Goal: Use online tool/utility: Utilize a website feature to perform a specific function

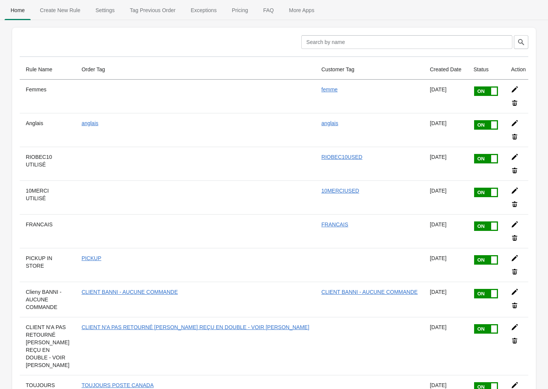
click at [55, 8] on span "Create New Rule" at bounding box center [60, 10] width 53 height 14
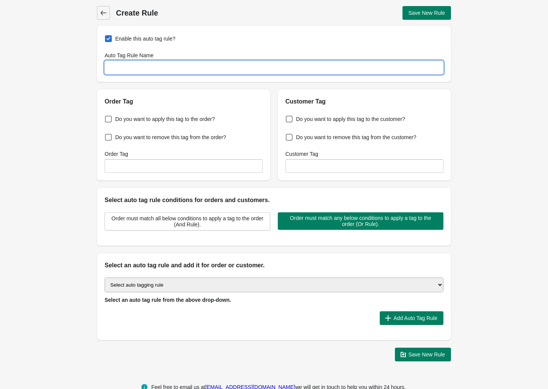
click at [170, 66] on input "Auto Tag Rule Name" at bounding box center [274, 68] width 339 height 14
drag, startPoint x: 170, startPoint y: 66, endPoint x: 96, endPoint y: 73, distance: 75.0
click at [94, 71] on div "Back Create Rule Save New Rule Enable this auto tag rule? Auto Tag Rule Name 1-…" at bounding box center [274, 183] width 378 height 367
type input "1-NOT PURO"
click at [138, 119] on span "Do you want to apply this tag to the order?" at bounding box center [165, 119] width 100 height 8
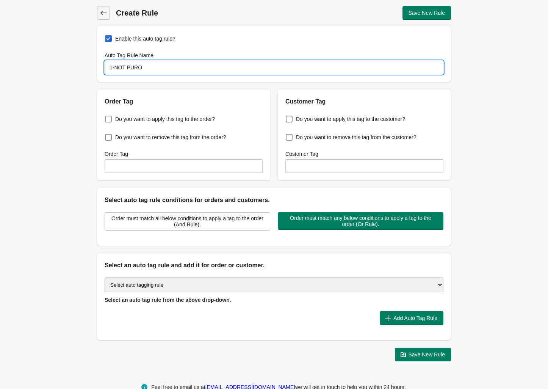
click at [107, 117] on input "Do you want to apply this tag to the order?" at bounding box center [106, 117] width 0 height 0
checkbox input "true"
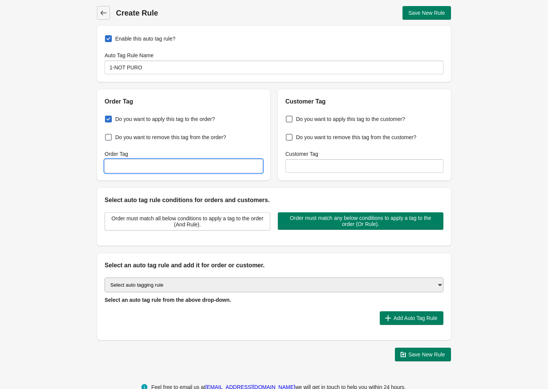
click at [145, 164] on input "Order Tag" at bounding box center [184, 166] width 158 height 14
paste input "1-NOT PURO"
type input "1-NOT PURO"
click at [202, 223] on span "Order must match all below conditions to apply a tag to the order (And Rule)." at bounding box center [187, 221] width 153 height 12
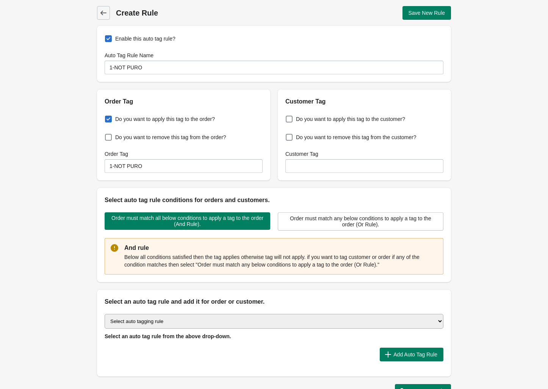
click at [186, 319] on select "Select auto tagging rule Tag by order amount Tag based on the order count (Volu…" at bounding box center [274, 321] width 339 height 15
select select "43"
click at [105, 315] on select "Select auto tagging rule Tag by order amount Tag based on the order count (Volu…" at bounding box center [274, 321] width 339 height 15
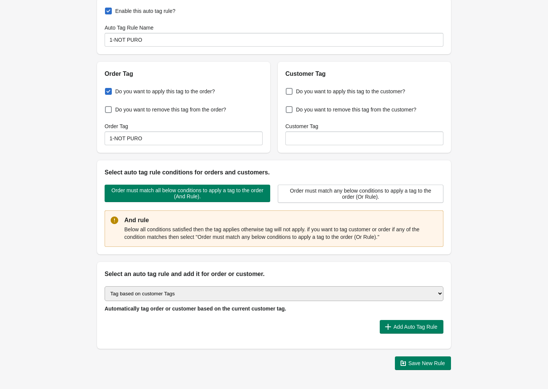
scroll to position [55, 0]
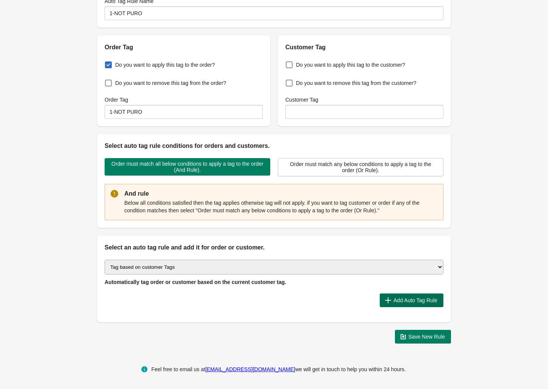
click at [393, 300] on span "Add Auto Tag Rule" at bounding box center [415, 300] width 44 height 6
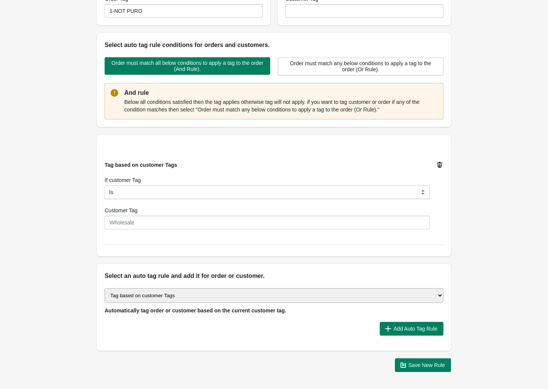
scroll to position [155, 0]
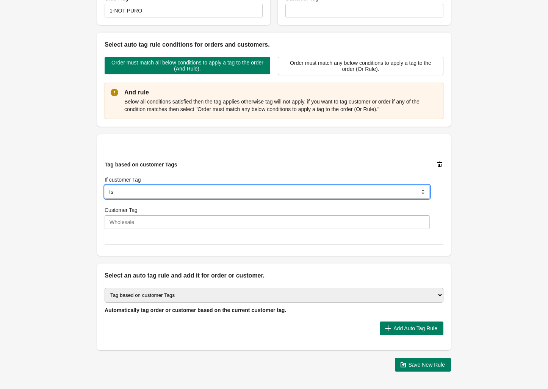
click at [147, 189] on select "Is Contain Is Not Is Not Contain Start With" at bounding box center [267, 192] width 325 height 14
select select "5"
click at [105, 186] on select "Is Contain Is Not Is Not Contain Start With" at bounding box center [267, 192] width 325 height 14
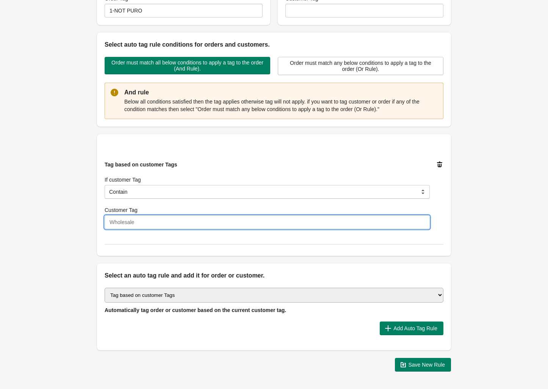
click at [143, 229] on input "Customer Tag" at bounding box center [267, 222] width 325 height 14
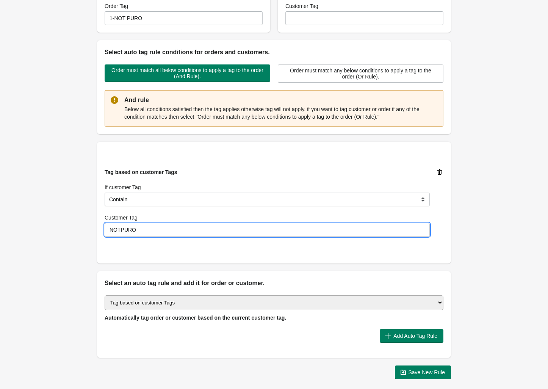
scroll to position [0, 0]
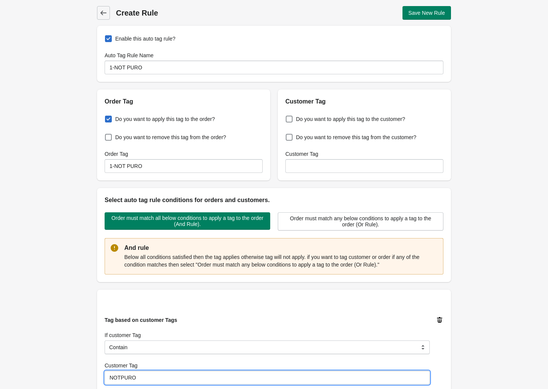
type input "NOTPURO"
click at [170, 169] on input "1-NOT PURO" at bounding box center [184, 166] width 158 height 14
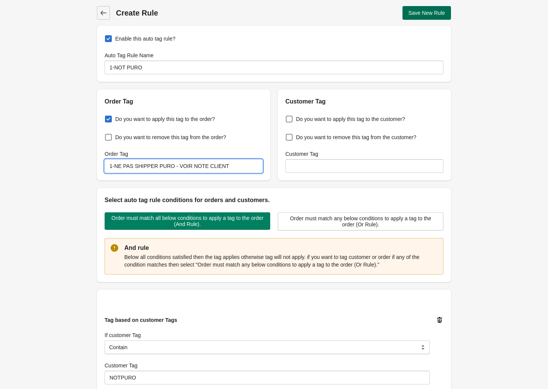
type input "1-NE PAS SHIPPER PURO - VOIR NOTE CLIENT"
click at [434, 14] on span "Save New Rule" at bounding box center [426, 13] width 37 height 6
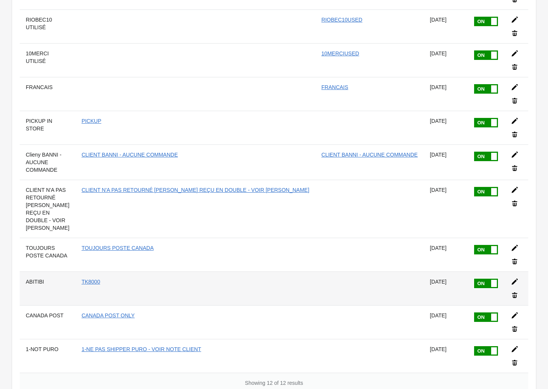
scroll to position [172, 0]
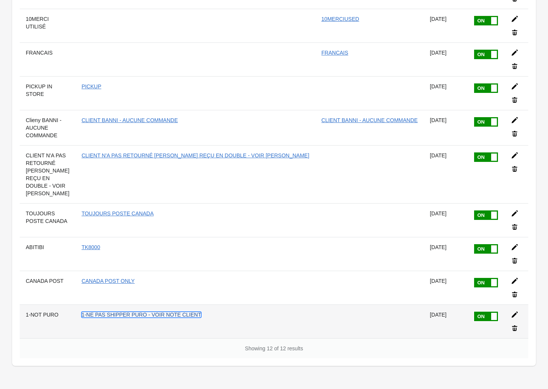
click at [201, 311] on link "1-NE PAS SHIPPER PURO - VOIR NOTE CLIENT" at bounding box center [141, 314] width 120 height 6
click at [511, 311] on icon at bounding box center [515, 315] width 8 height 8
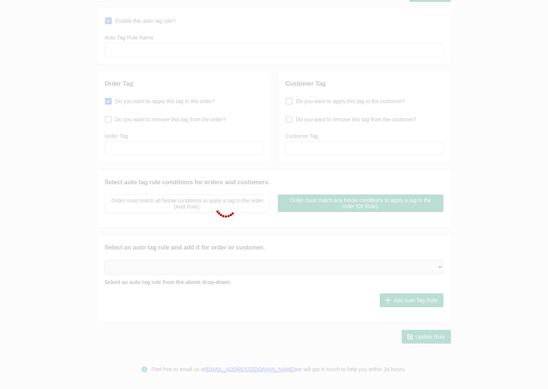
type input "1-NOT PURO"
checkbox input "true"
type input "1-NE PAS SHIPPER PURO - VOIR NOTE CLIENT"
select select "5"
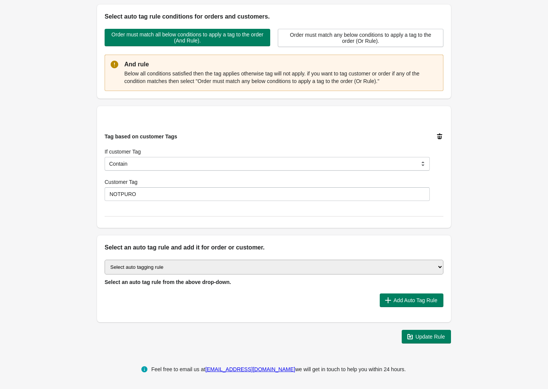
click at [166, 267] on select "Select auto tagging rule Tag by order amount Tag based on the order count (Volu…" at bounding box center [274, 266] width 339 height 15
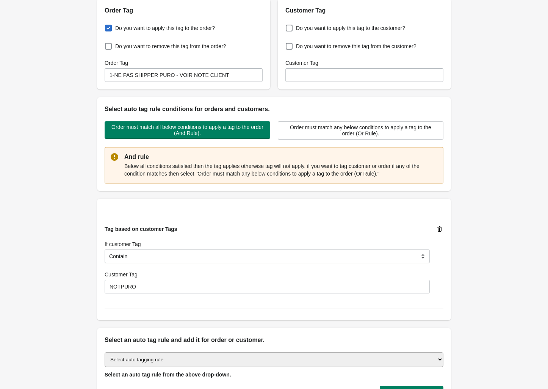
scroll to position [0, 0]
